Goal: Task Accomplishment & Management: Manage account settings

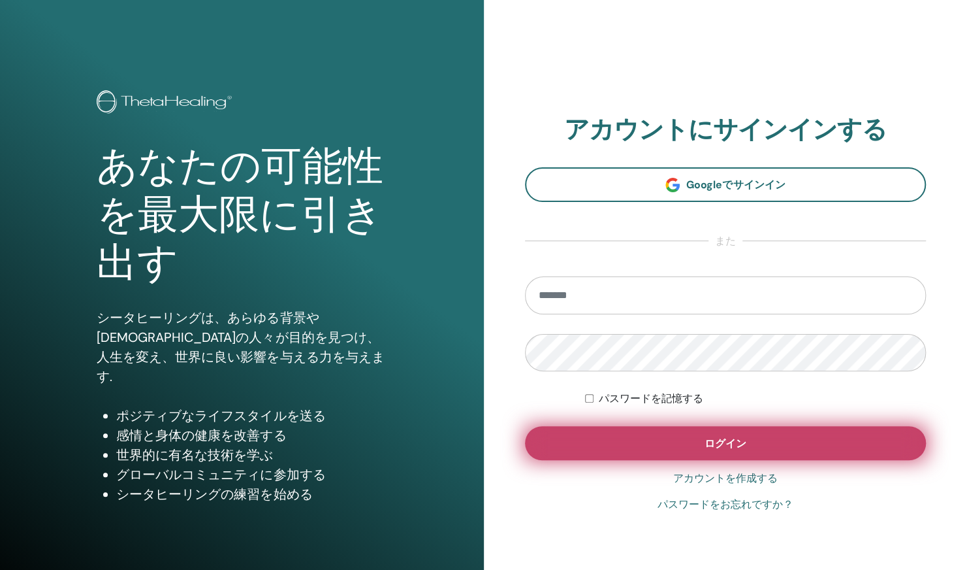
type input "**********"
click at [678, 446] on button "ログイン" at bounding box center [726, 443] width 402 height 34
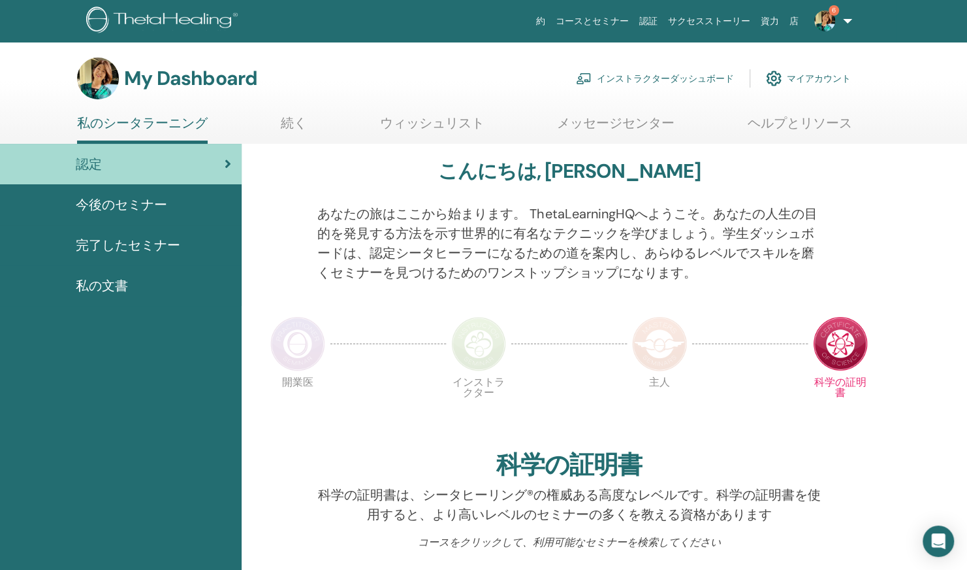
click at [596, 71] on link "インストラクターダッシュボード" at bounding box center [655, 78] width 158 height 29
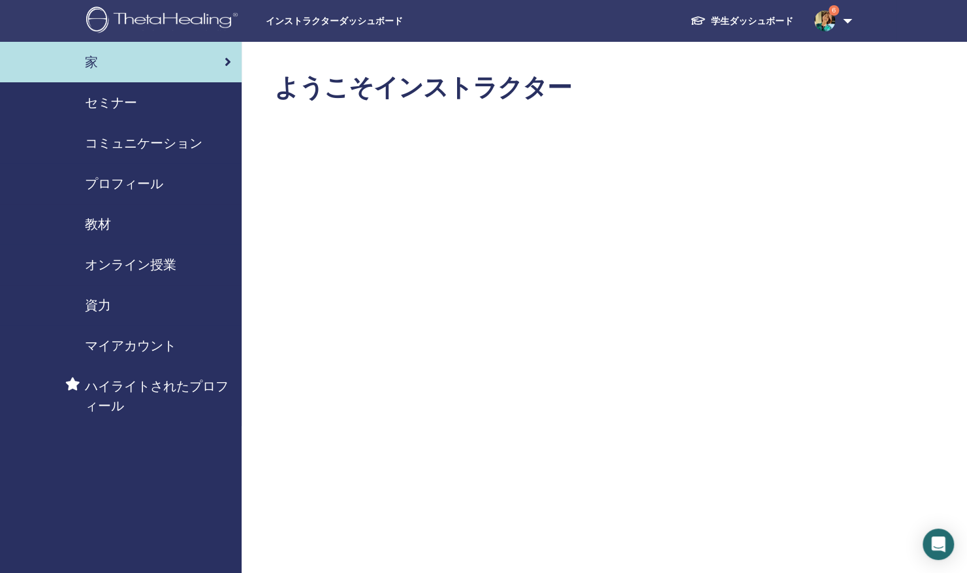
click at [126, 106] on span "セミナー" at bounding box center [111, 103] width 52 height 20
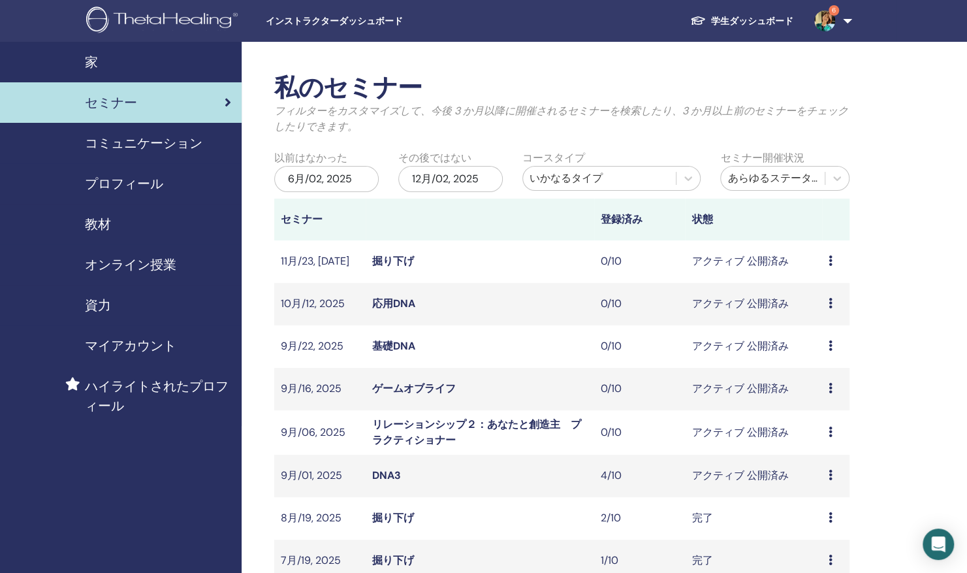
click at [387, 471] on link "DNA3" at bounding box center [386, 475] width 29 height 14
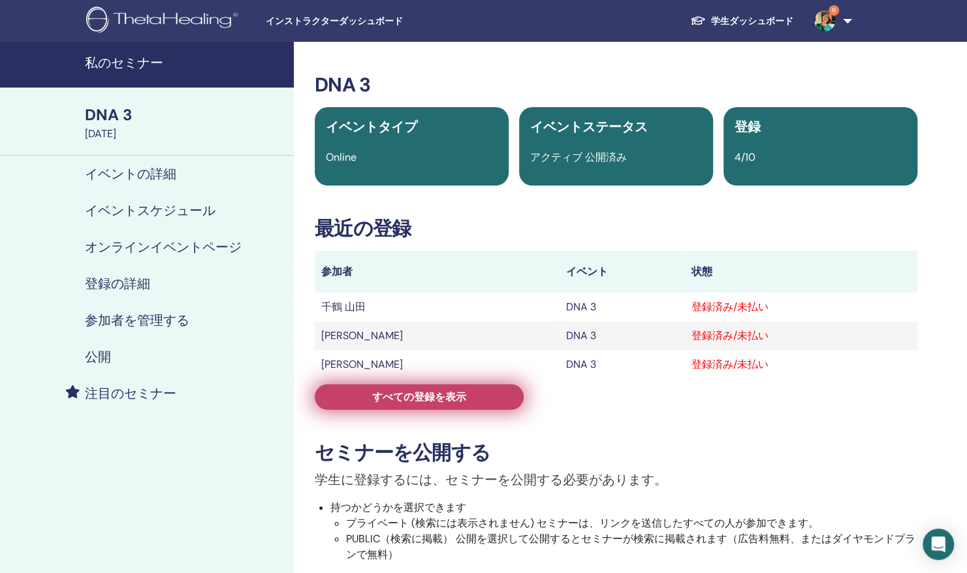
click at [391, 404] on link "すべての登録を表示" at bounding box center [419, 396] width 209 height 25
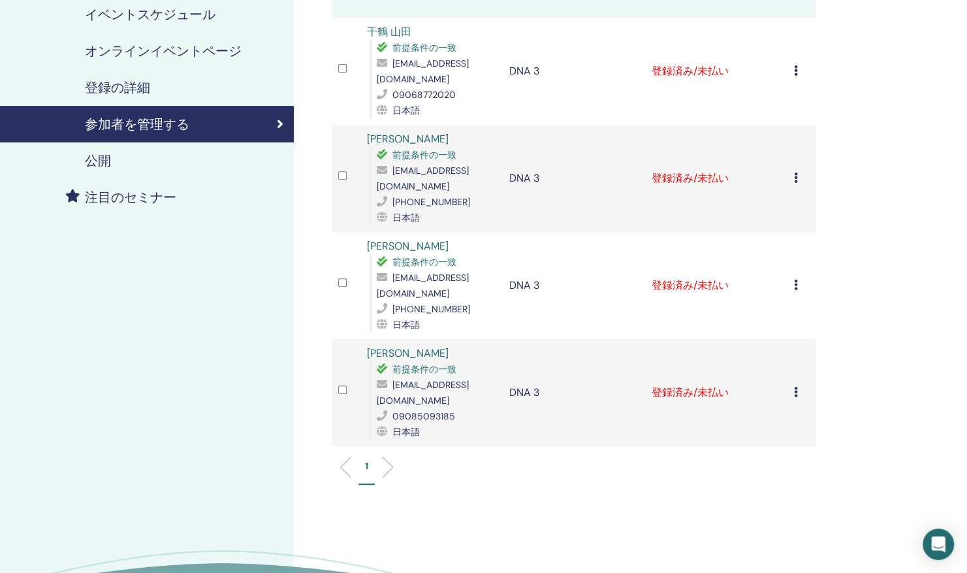
scroll to position [131, 0]
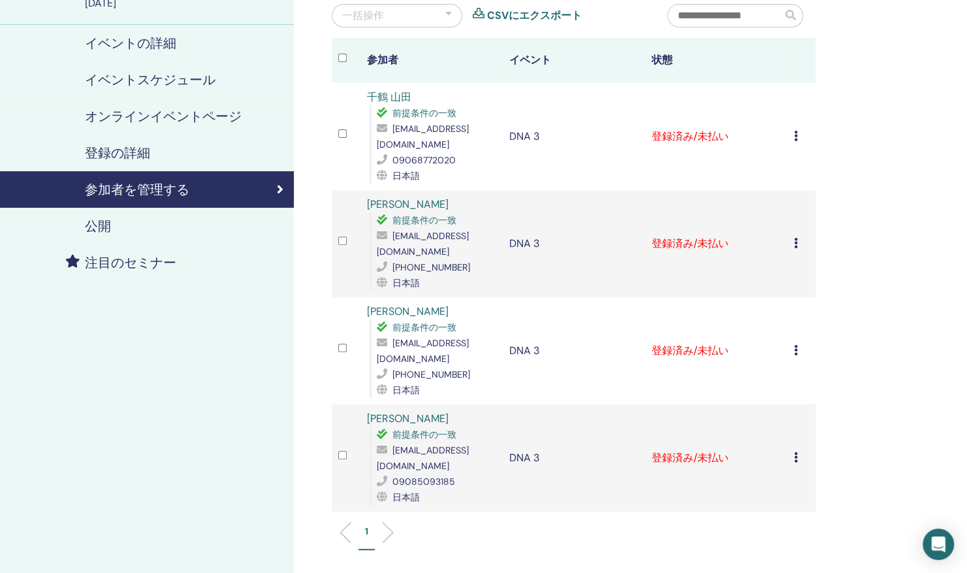
click at [794, 137] on icon at bounding box center [796, 136] width 4 height 10
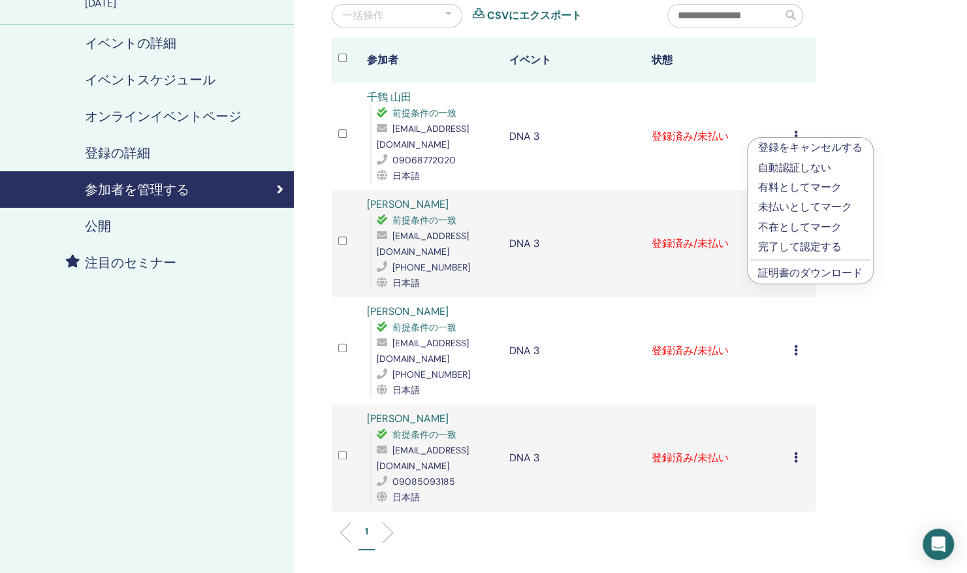
click at [787, 273] on link "証明書のダウンロード" at bounding box center [810, 273] width 105 height 14
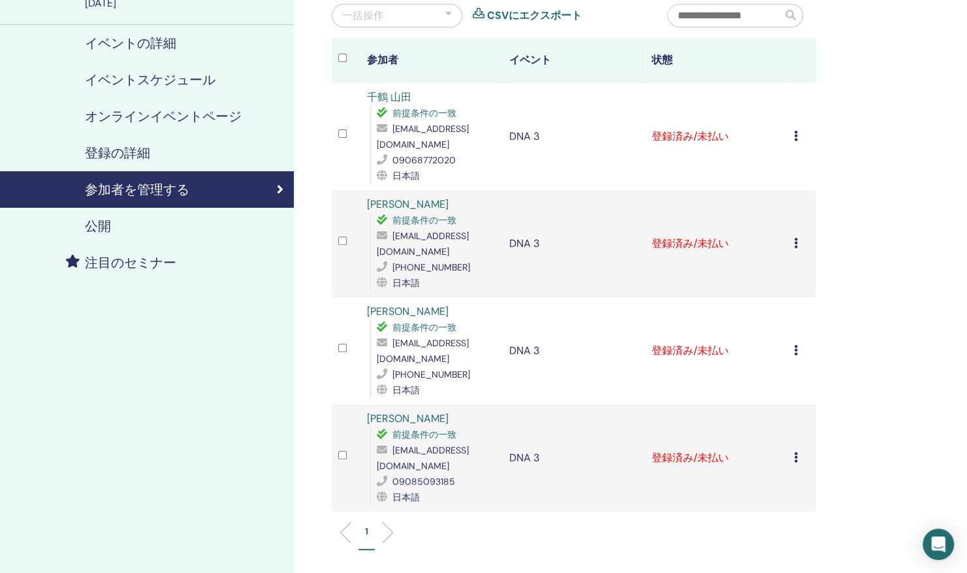
click at [800, 236] on div "登録をキャンセルする 自動認証しない 有料としてマーク 未払いとしてマーク 不在としてマーク 完了して認定する 証明書のダウンロード" at bounding box center [802, 244] width 16 height 16
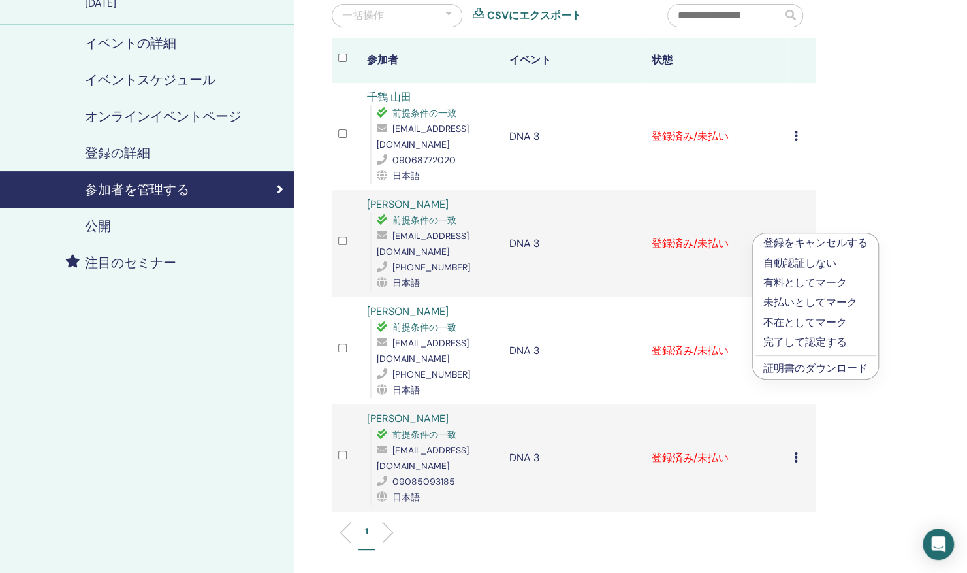
click at [811, 363] on link "証明書のダウンロード" at bounding box center [816, 368] width 105 height 14
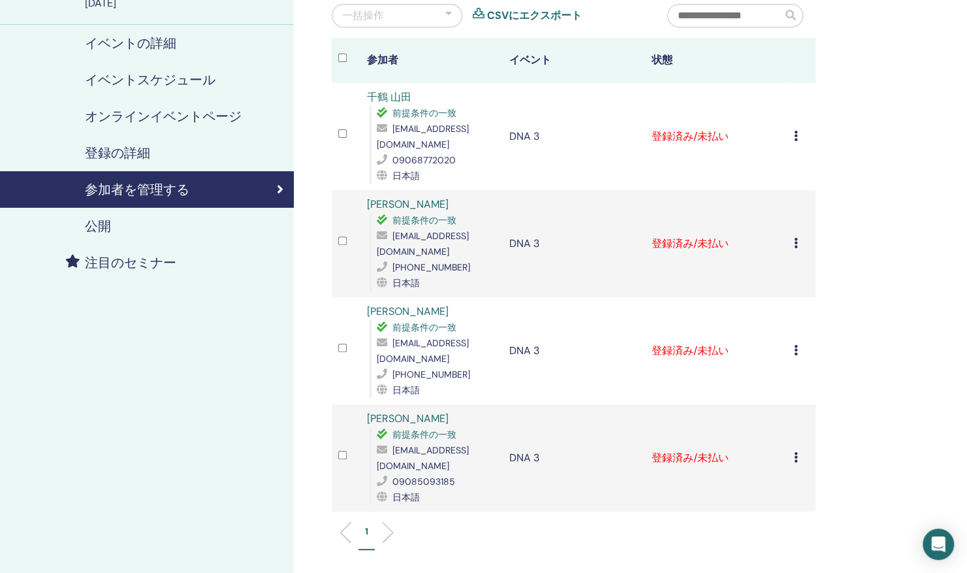
click at [797, 345] on icon at bounding box center [796, 350] width 4 height 10
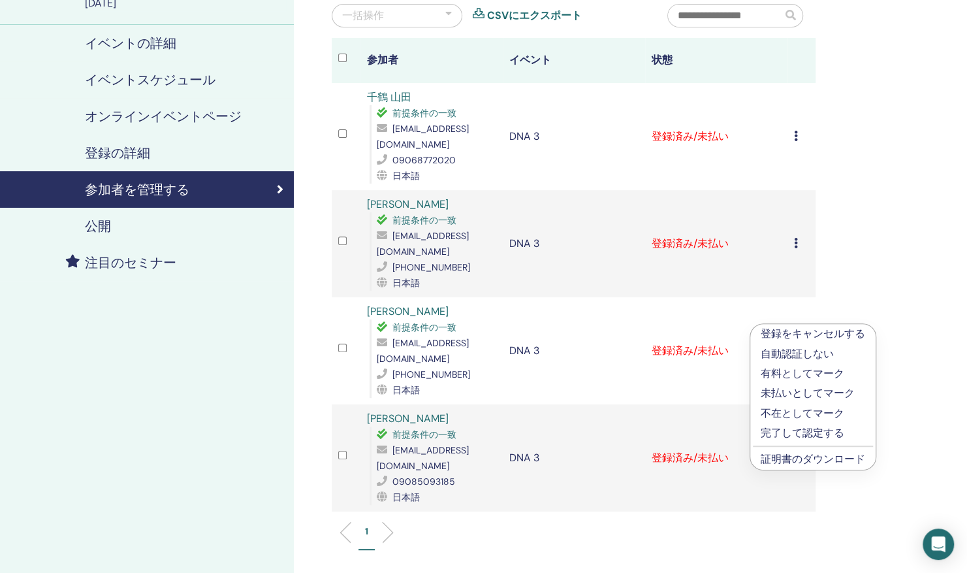
click at [776, 461] on link "証明書のダウンロード" at bounding box center [813, 459] width 105 height 14
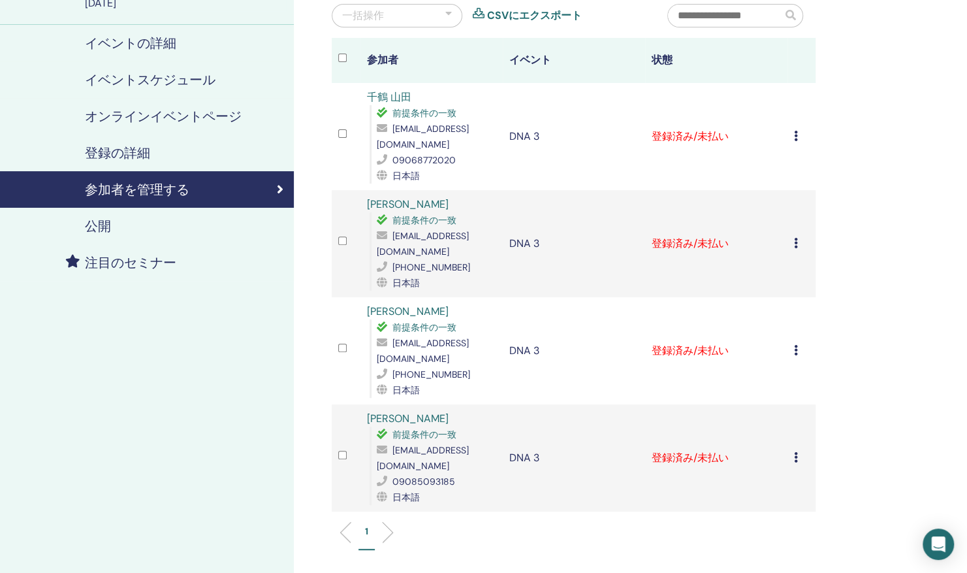
click at [798, 450] on div "登録をキャンセルする 自動認証しない 有料としてマーク 未払いとしてマーク 不在としてマーク 完了して認定する 証明書のダウンロード" at bounding box center [802, 458] width 16 height 16
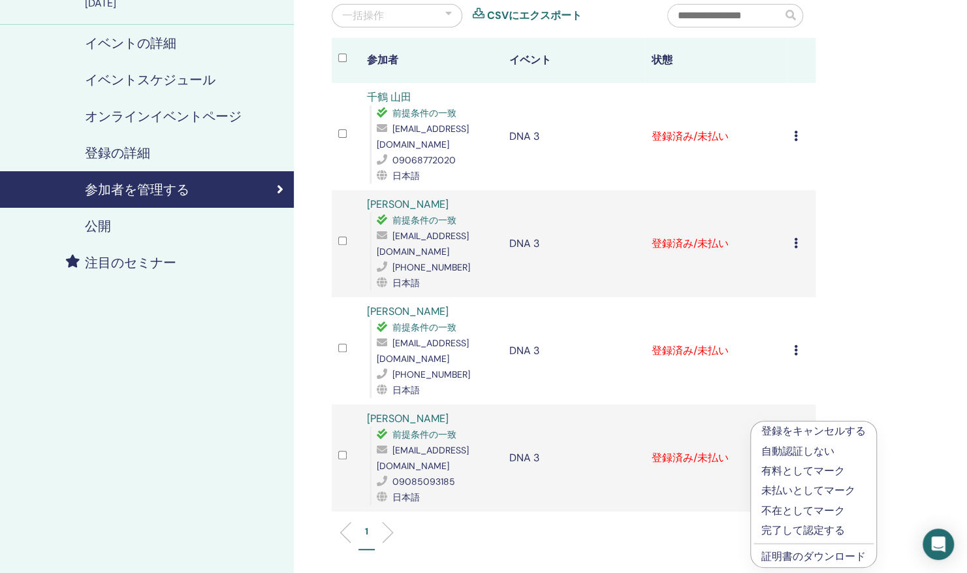
click at [785, 557] on link "証明書のダウンロード" at bounding box center [814, 556] width 105 height 14
